Goal: Complete application form

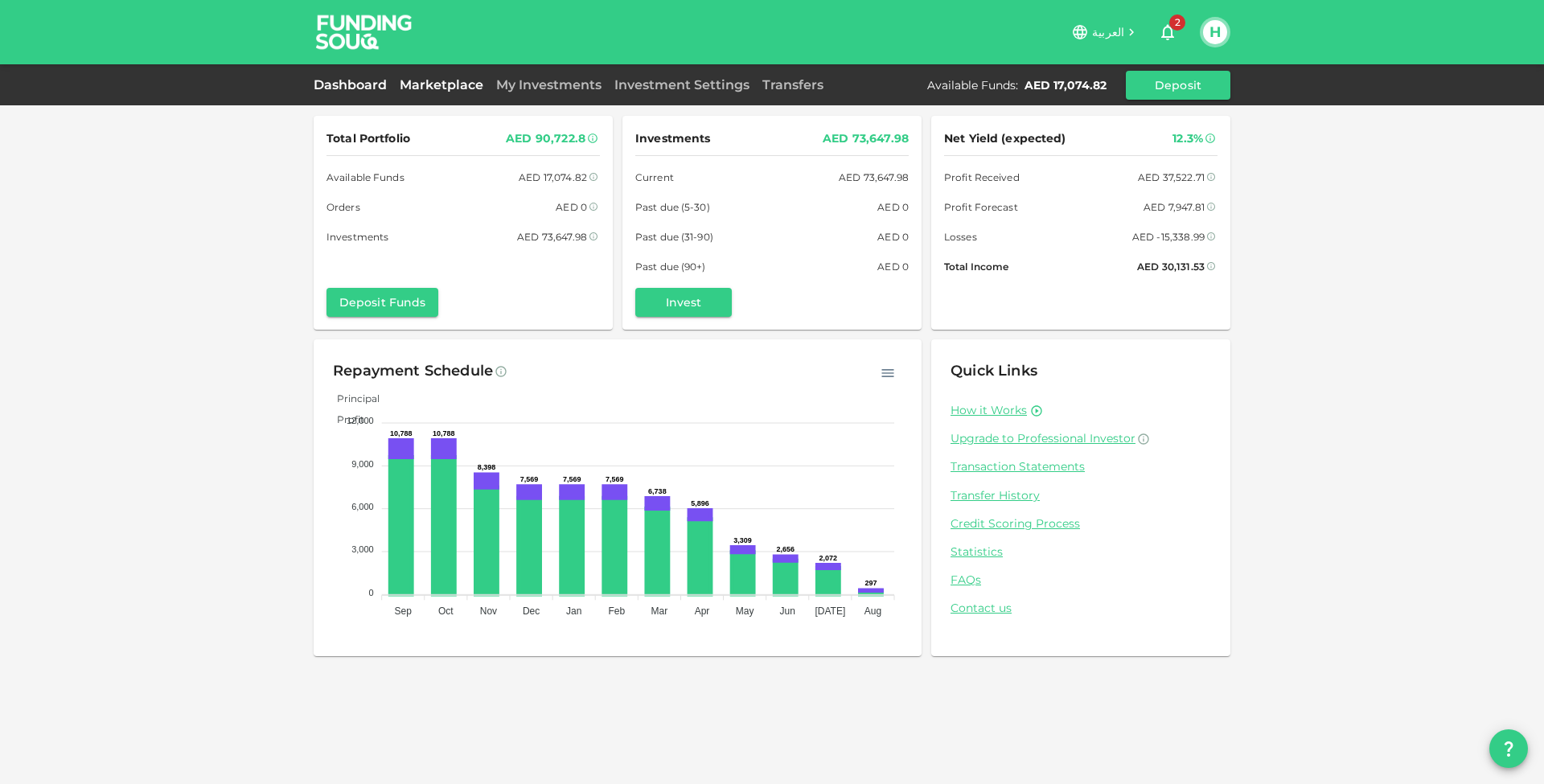
click at [481, 90] on link "Marketplace" at bounding box center [442, 84] width 97 height 15
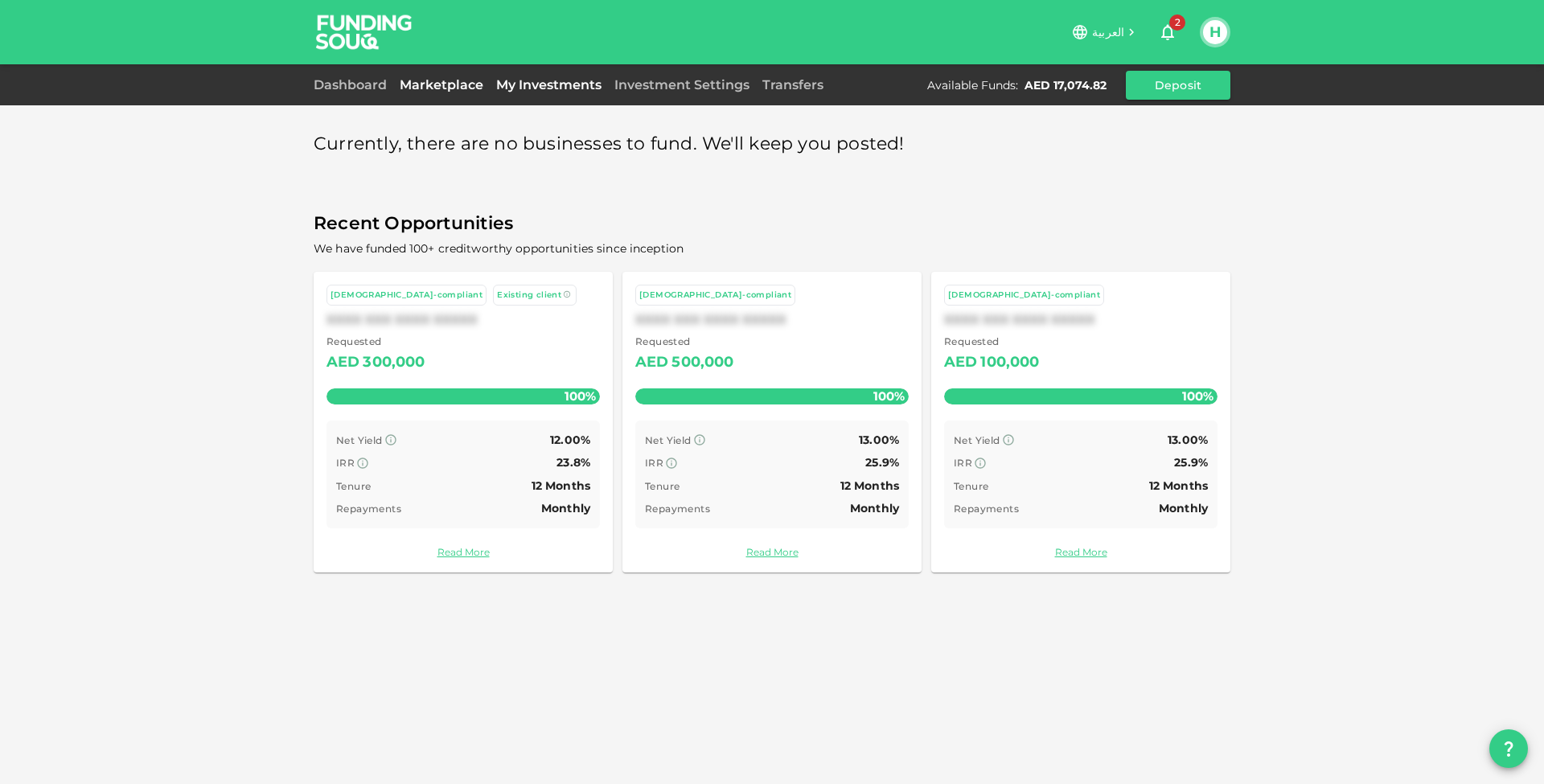
click at [518, 84] on link "My Investments" at bounding box center [548, 84] width 118 height 15
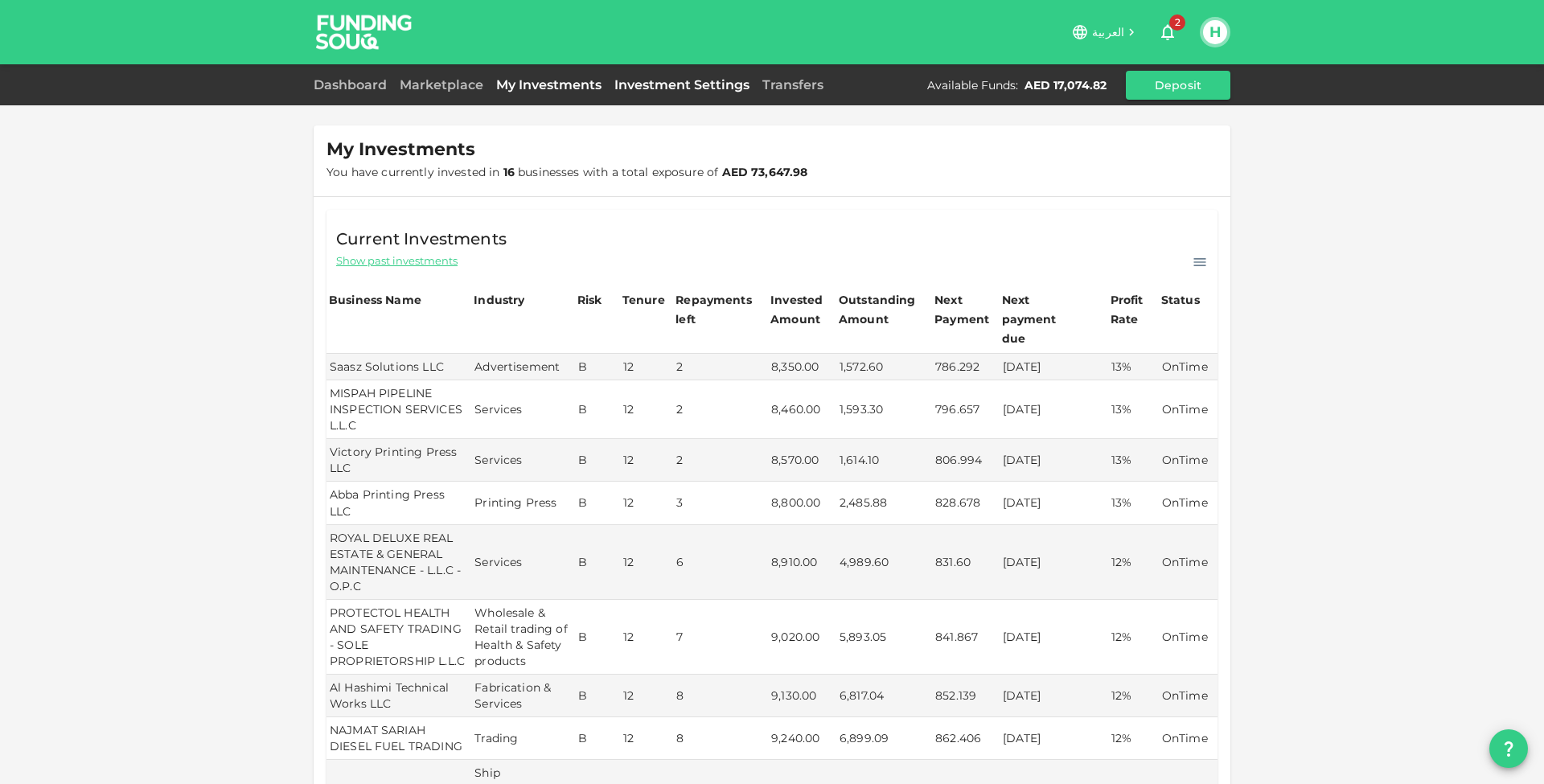
scroll to position [-1, 0]
click at [656, 92] on link "Investment Settings" at bounding box center [682, 84] width 148 height 15
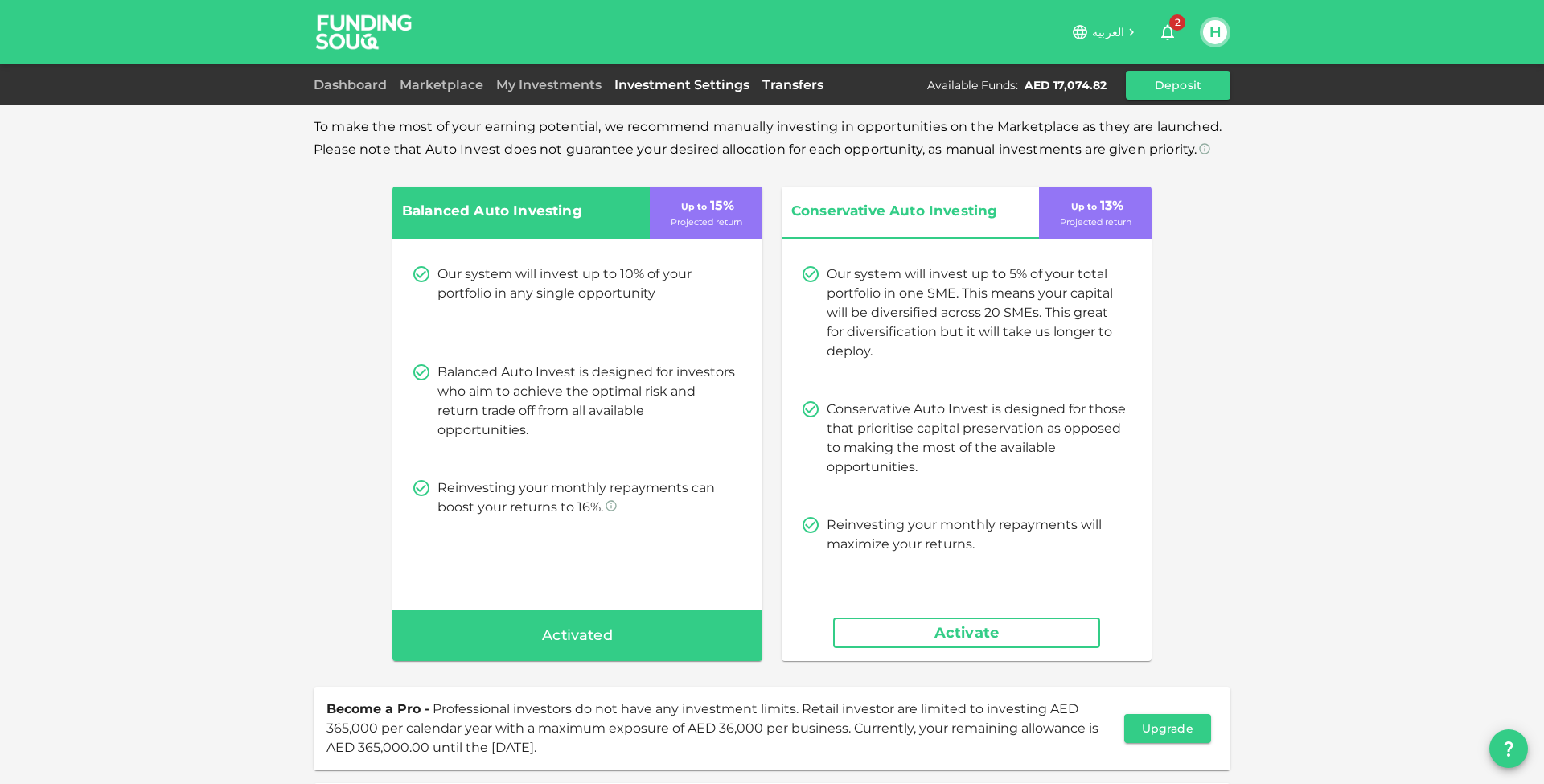
click at [797, 79] on link "Transfers" at bounding box center [793, 84] width 74 height 15
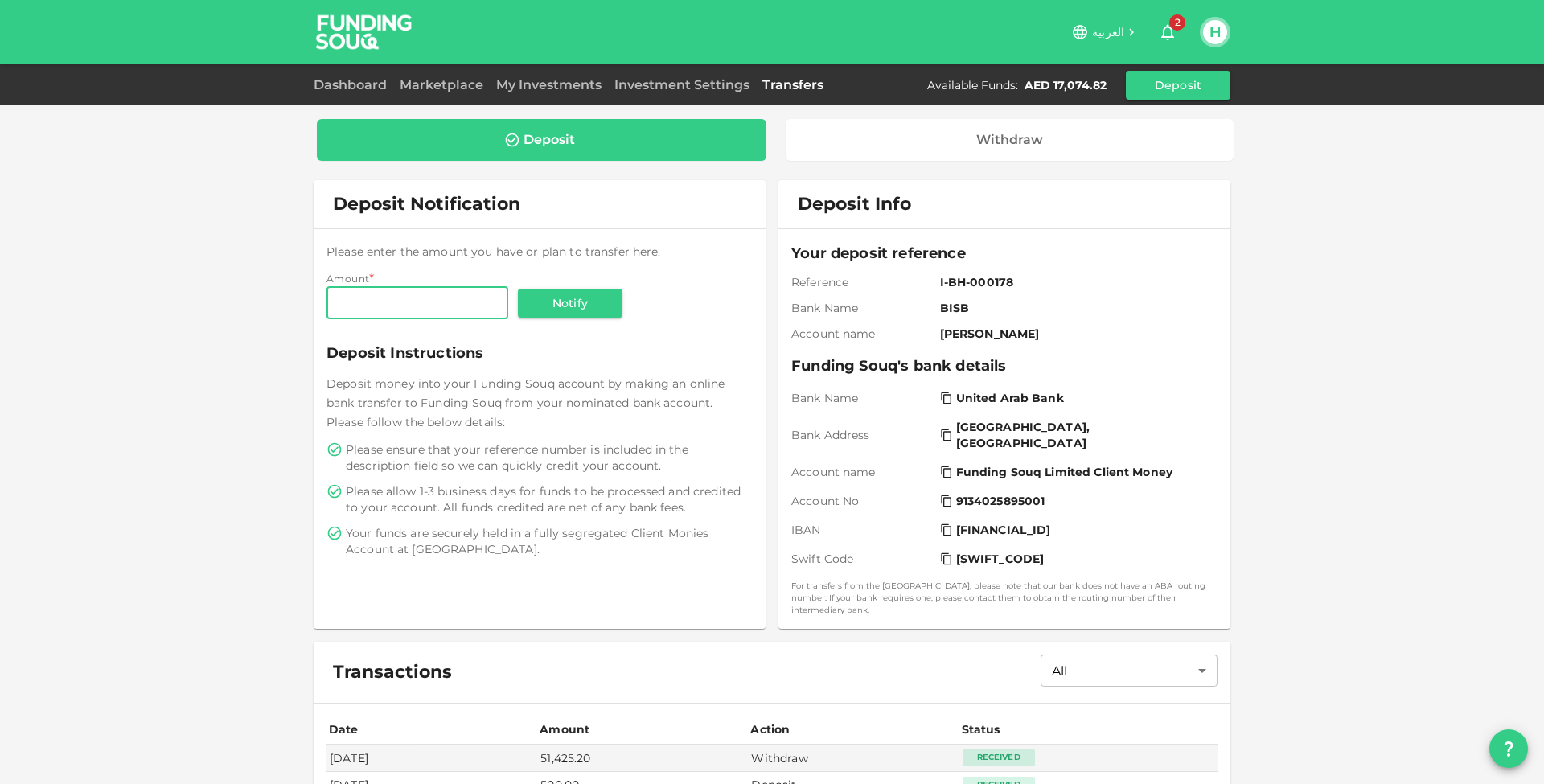
click at [1219, 27] on button "H" at bounding box center [1215, 32] width 24 height 24
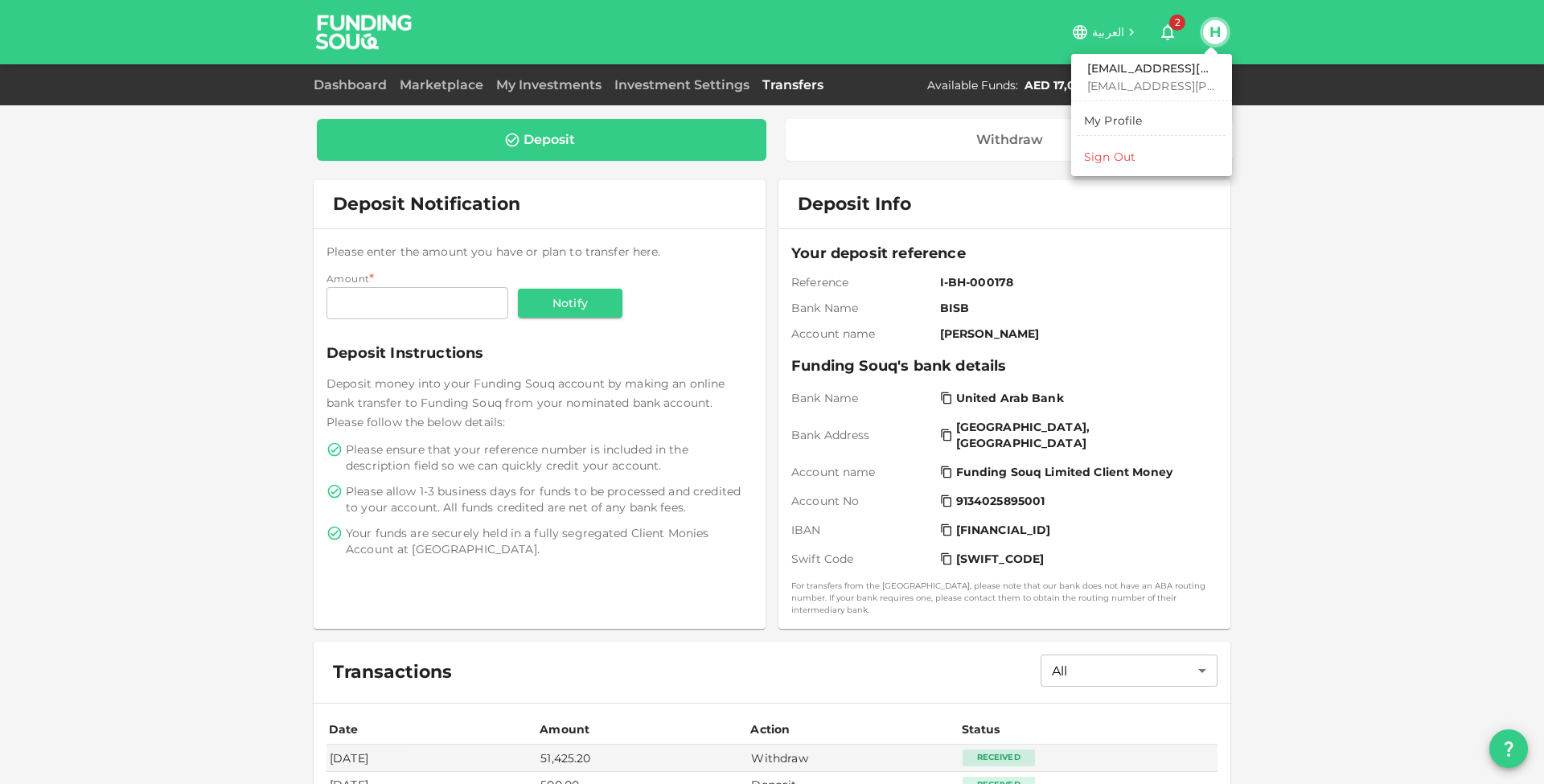
click at [1131, 156] on div "Sign Out" at bounding box center [1110, 156] width 52 height 16
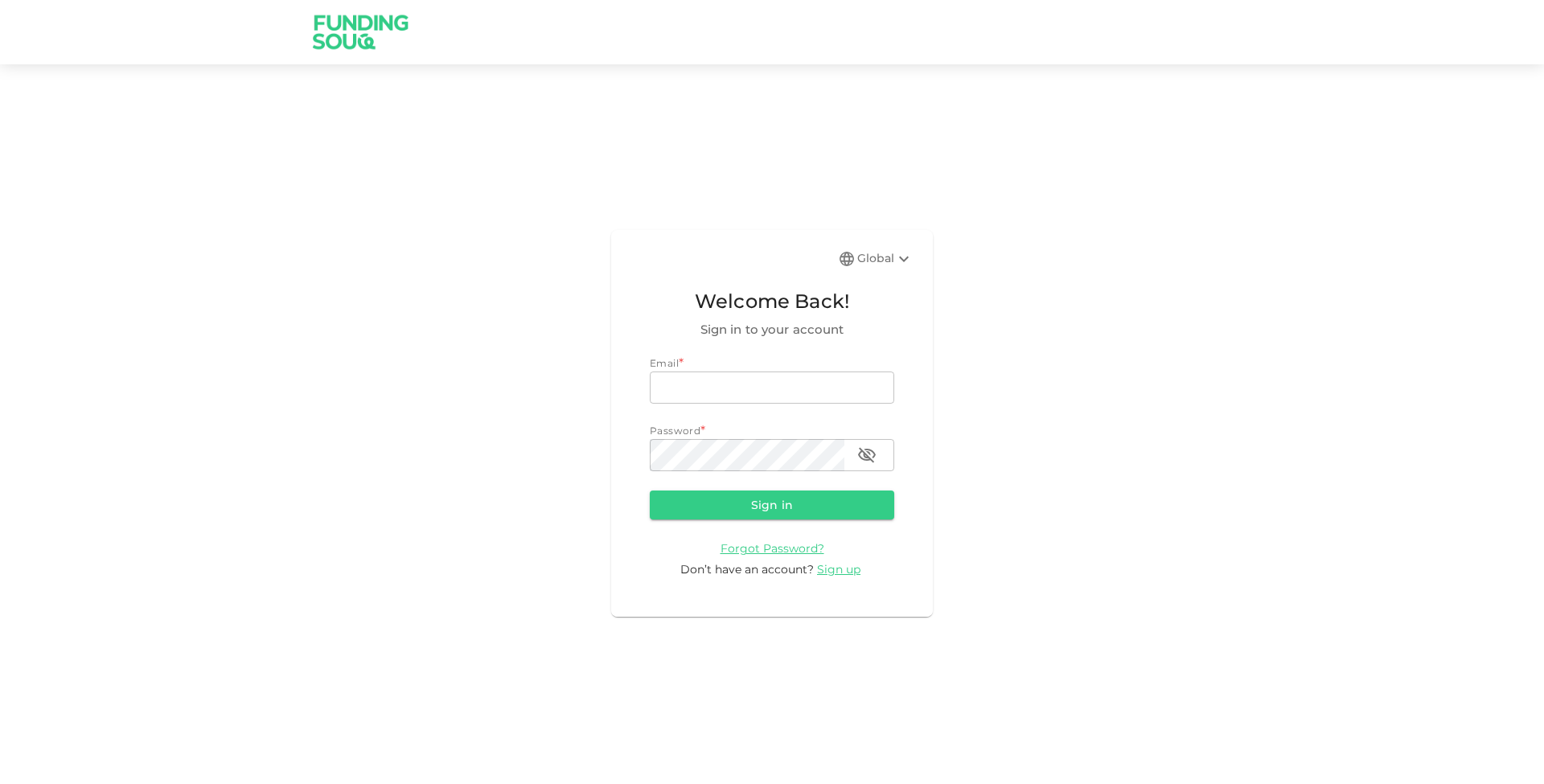
click at [804, 265] on div "Global Welcome Back! Sign in to your account Email * email email Password * pas…" at bounding box center [772, 423] width 322 height 387
click at [335, 36] on img at bounding box center [361, 31] width 121 height 63
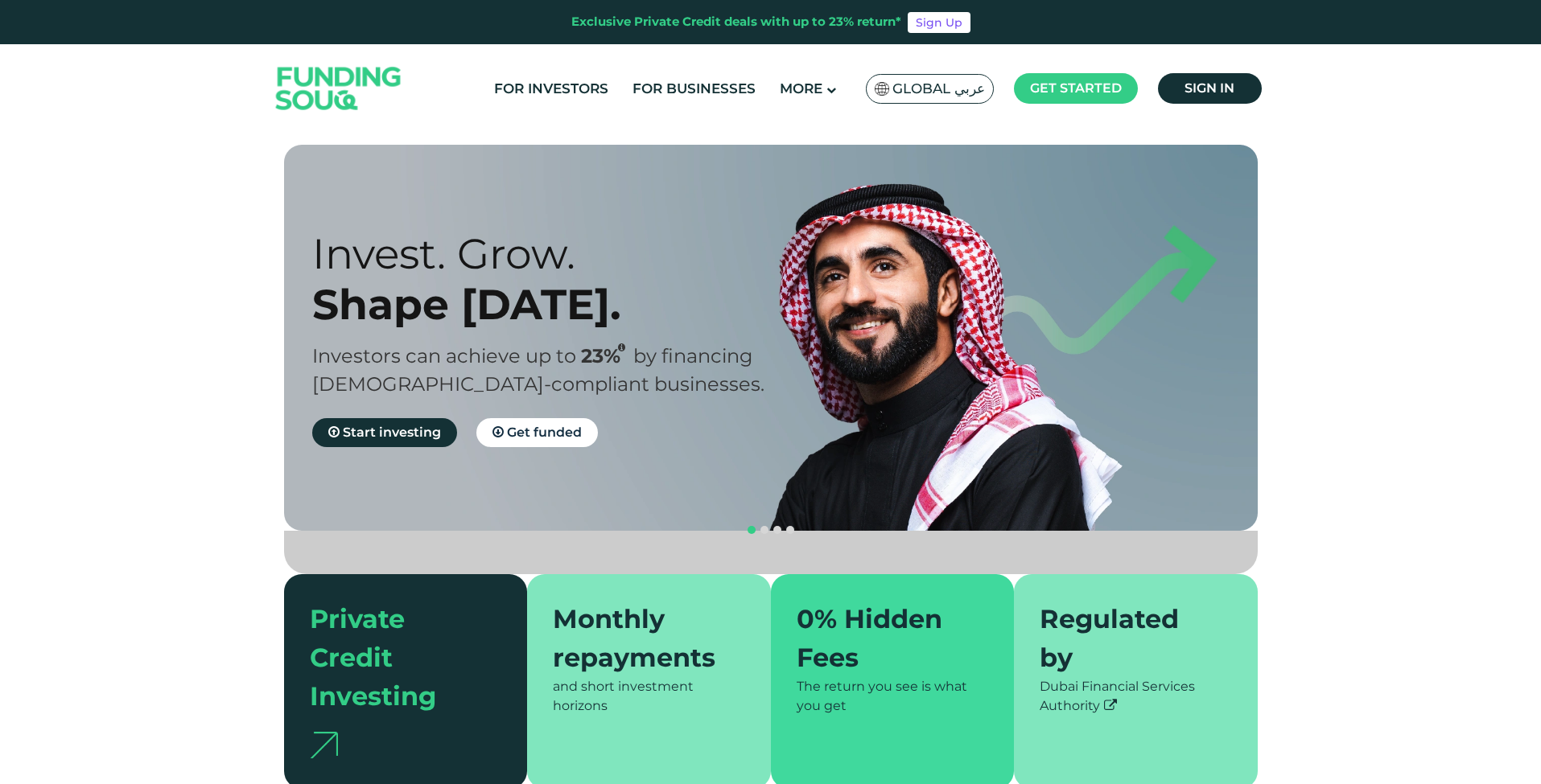
click at [959, 89] on span "Global عربي" at bounding box center [939, 89] width 92 height 19
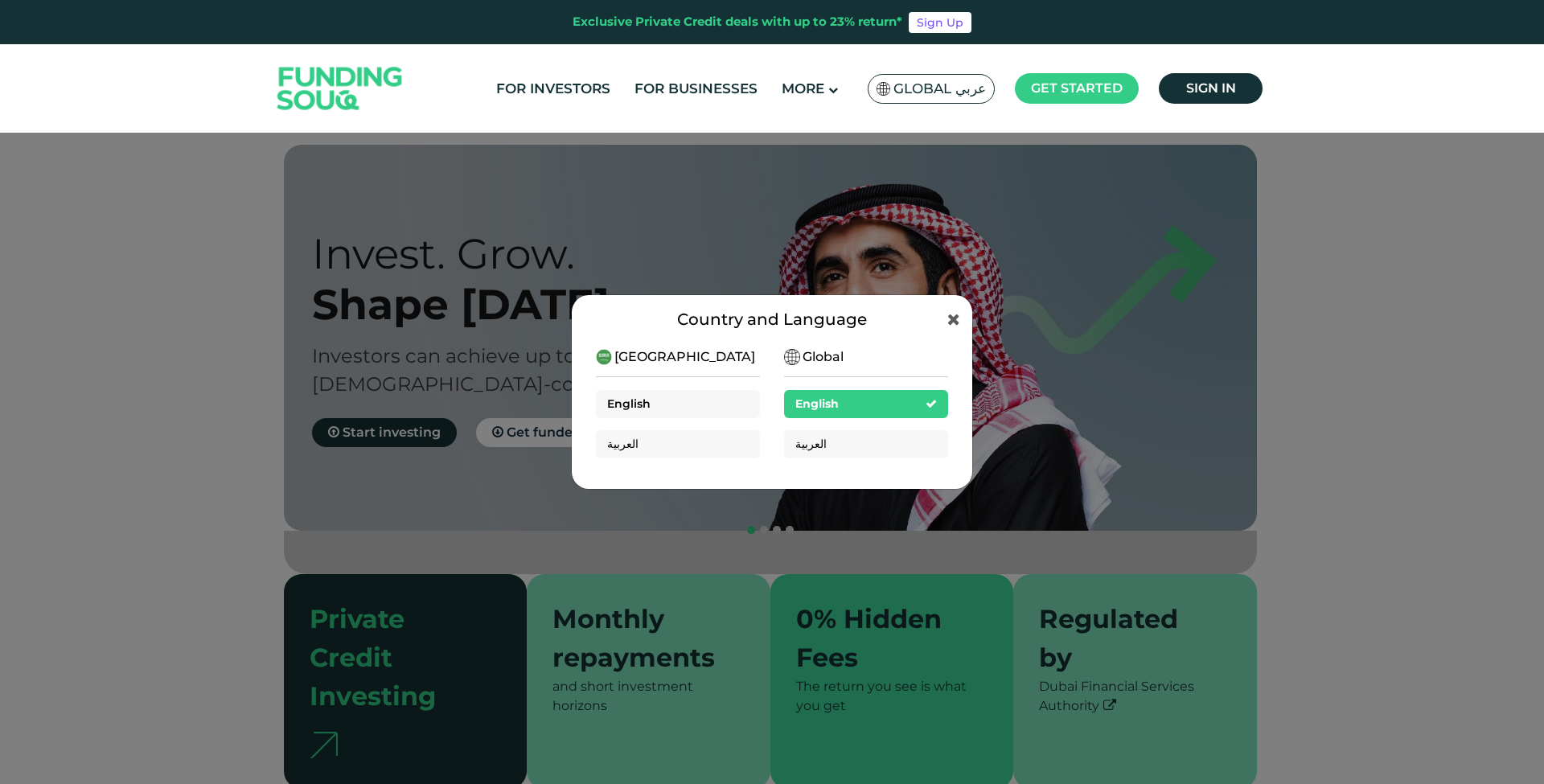
click at [684, 408] on div "English" at bounding box center [678, 404] width 164 height 28
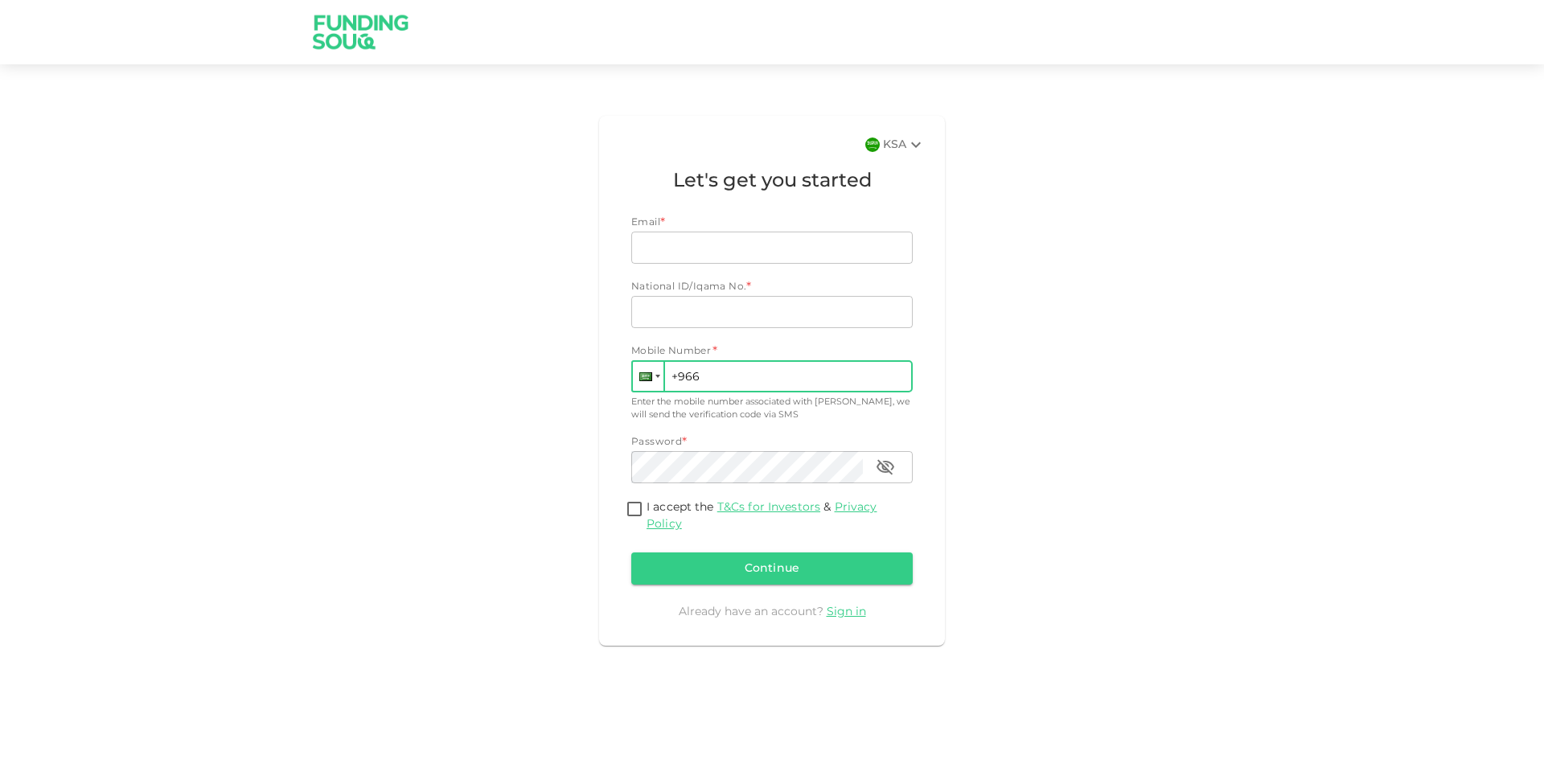
click at [649, 374] on div at bounding box center [645, 377] width 12 height 9
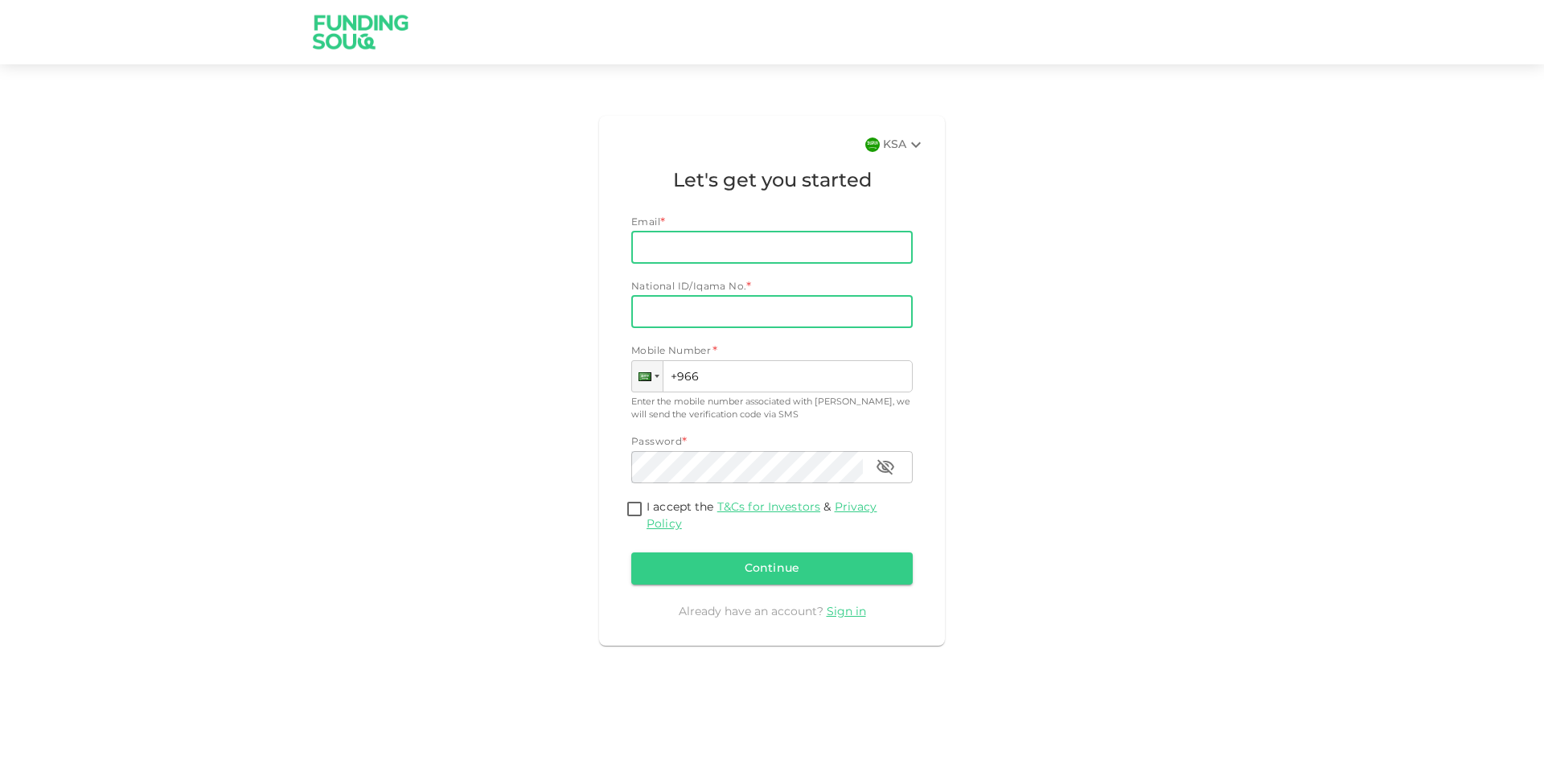
type input "hameed.mufeez@gmail.com"
click at [698, 312] on input "National ID/Iqama No." at bounding box center [772, 312] width 282 height 32
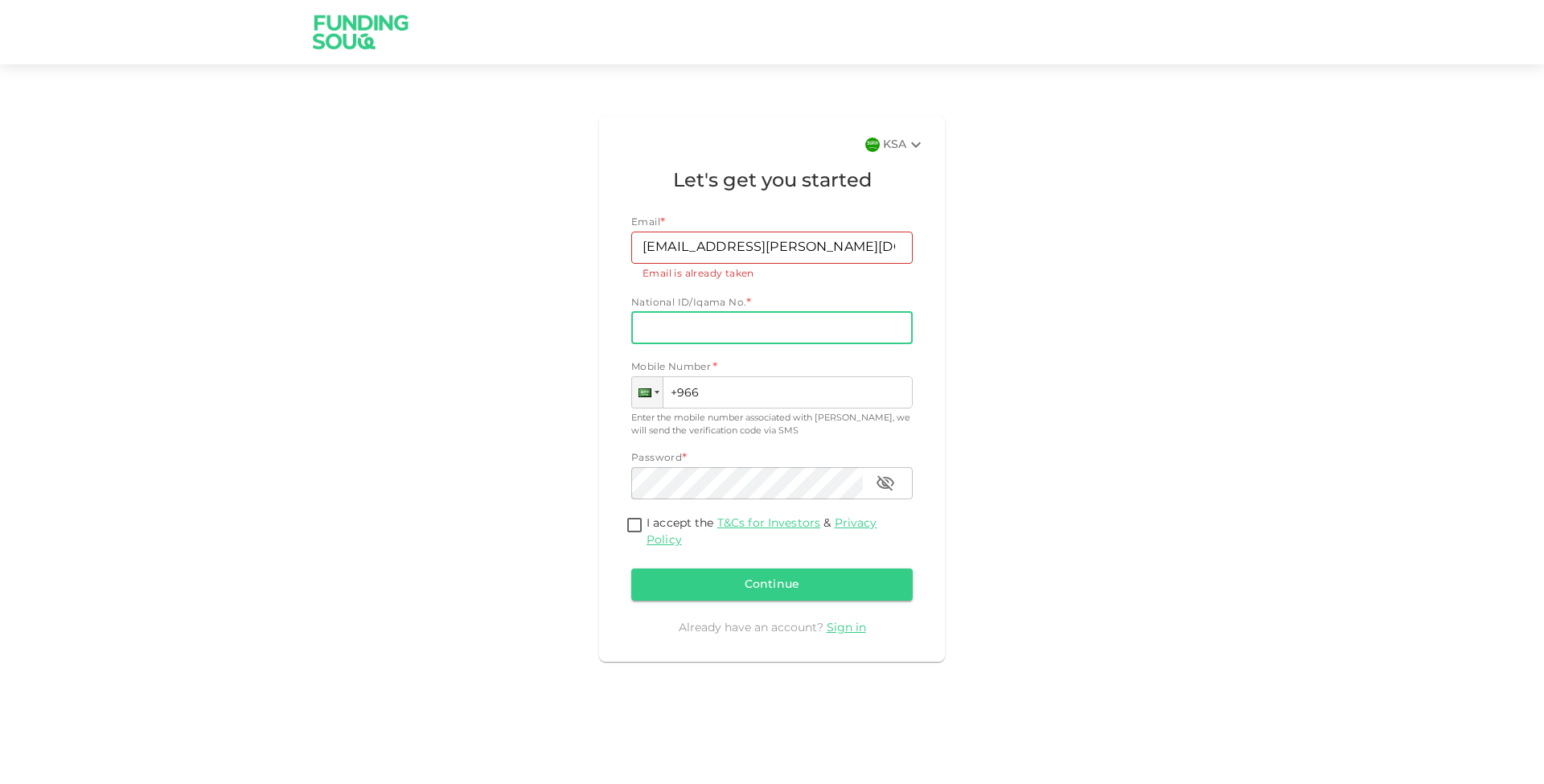
click at [698, 324] on input "National ID/Iqama No." at bounding box center [772, 328] width 282 height 32
type input "951102907"
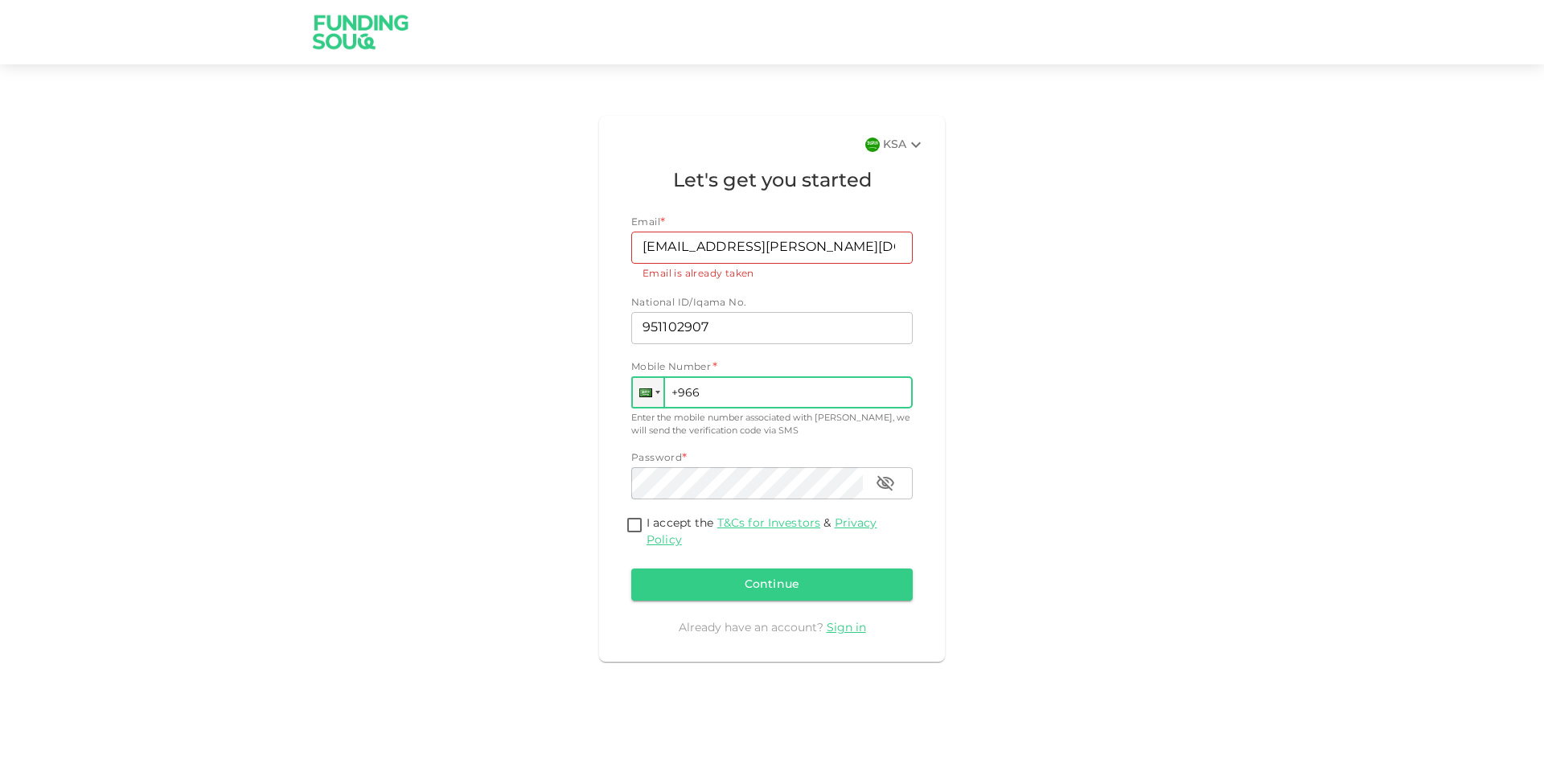
click at [707, 385] on input "+966" at bounding box center [772, 393] width 282 height 32
click at [722, 385] on input "+966" at bounding box center [772, 393] width 282 height 32
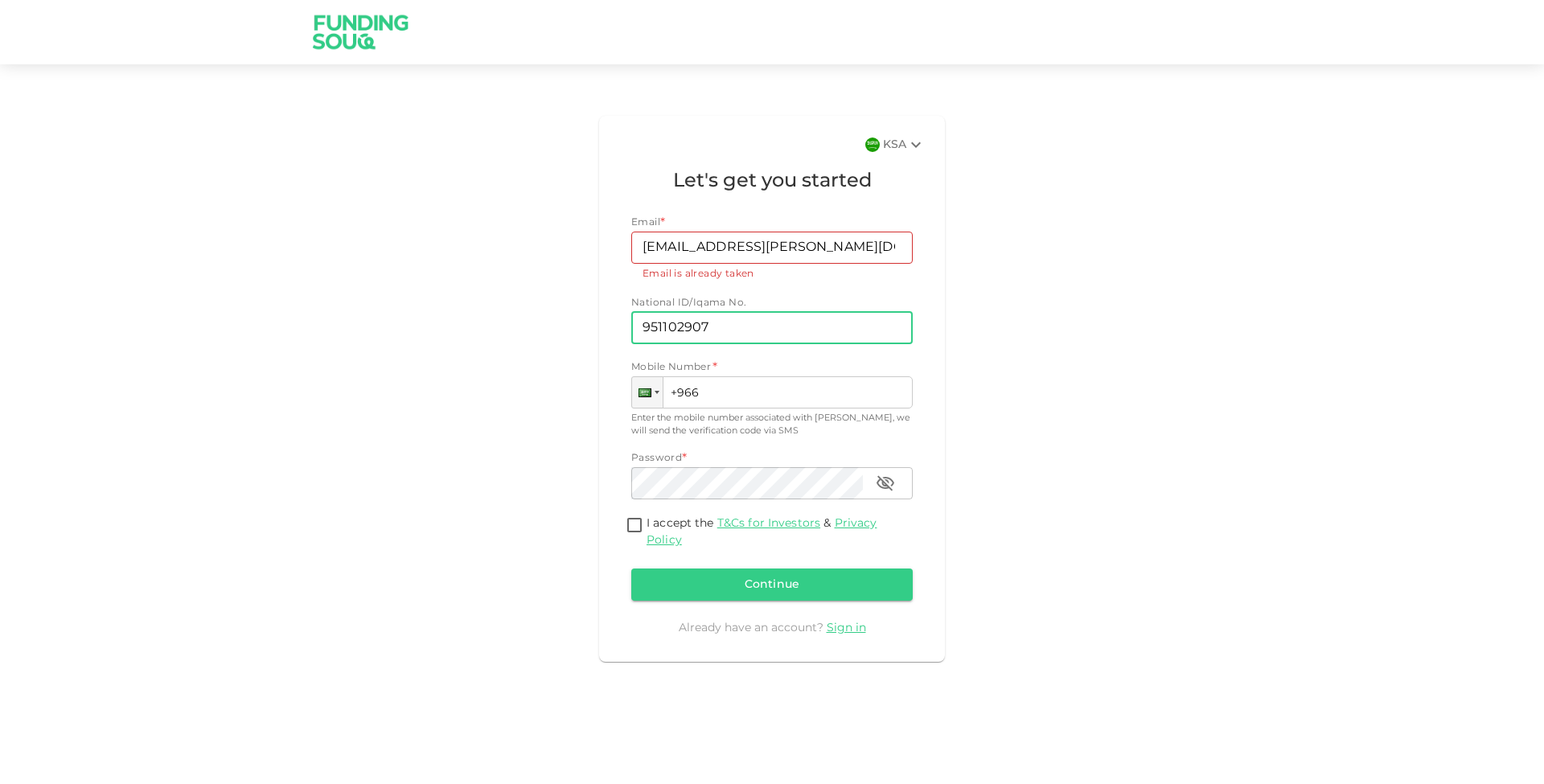
click at [761, 315] on input "951102907" at bounding box center [772, 328] width 282 height 32
click at [761, 284] on div "Email * Email hameed.mufeez@gmail.com Email Email is already taken National ID/…" at bounding box center [772, 412] width 282 height 392
